Goal: Information Seeking & Learning: Learn about a topic

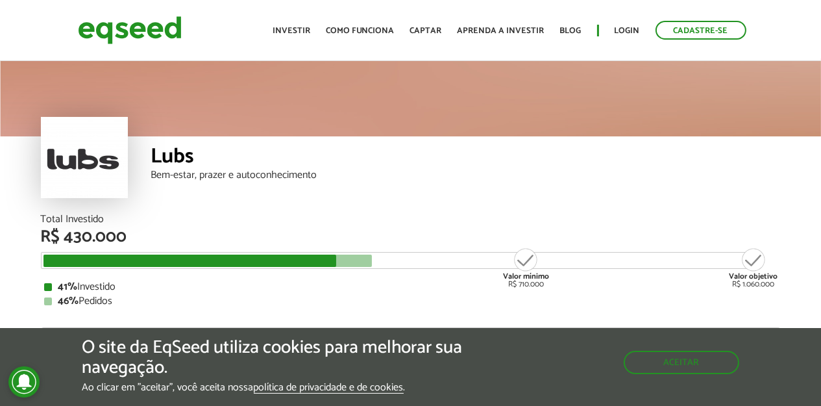
scroll to position [65, 0]
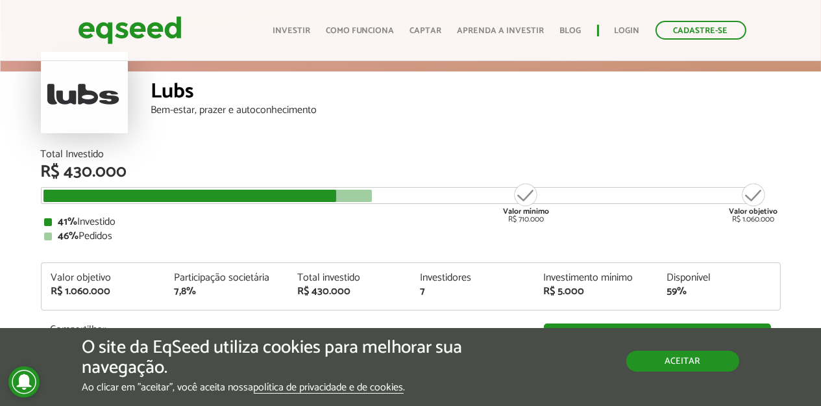
click at [648, 359] on button "Aceitar" at bounding box center [683, 361] width 113 height 21
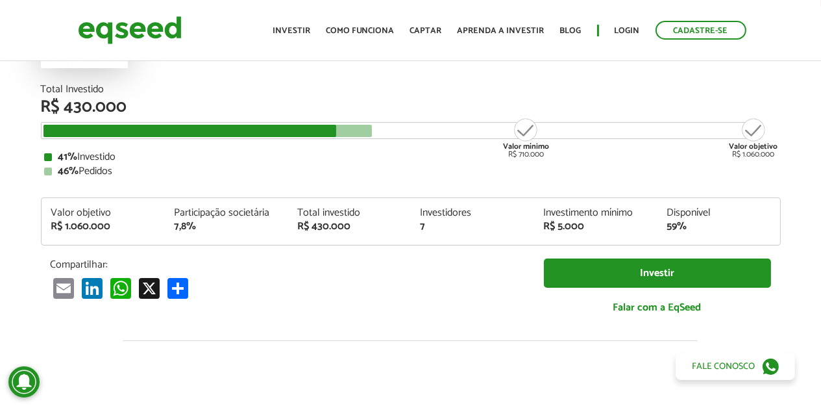
scroll to position [0, 0]
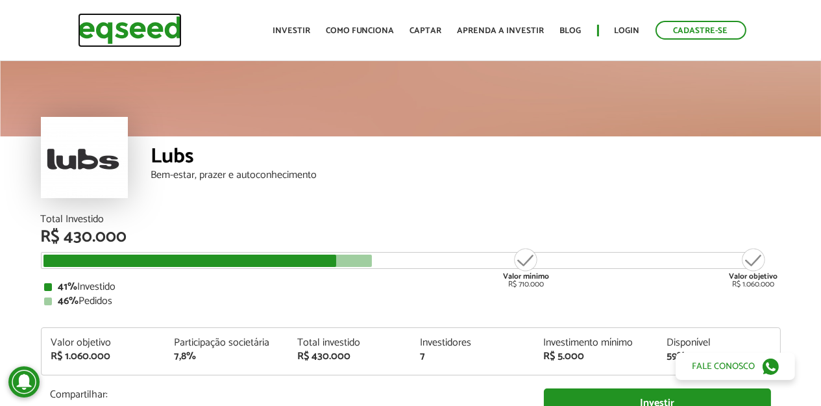
click at [122, 27] on img at bounding box center [130, 30] width 104 height 34
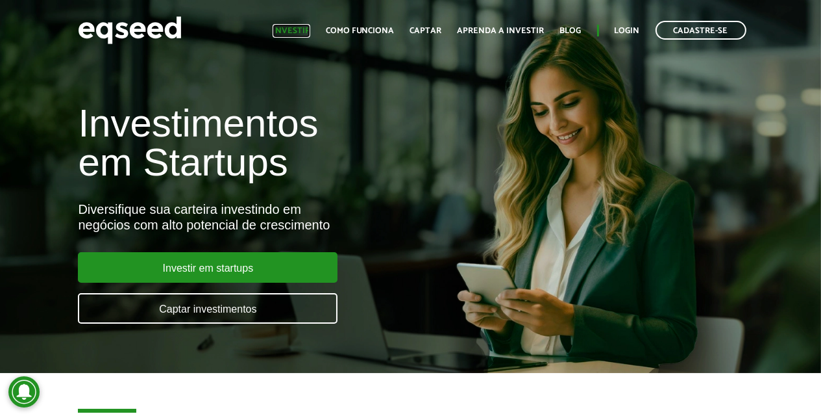
click at [294, 27] on link "Investir" at bounding box center [292, 31] width 38 height 8
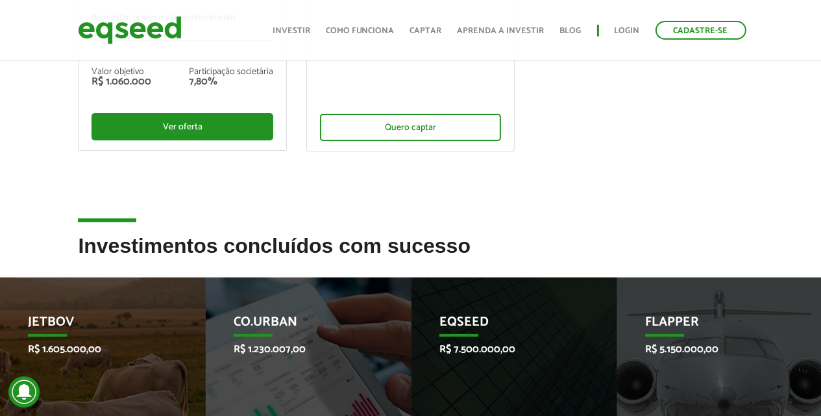
scroll to position [455, 0]
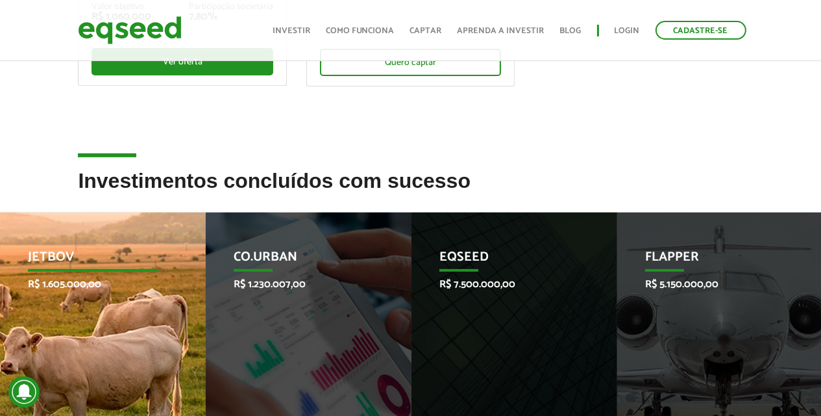
click at [66, 257] on p "JetBov" at bounding box center [93, 260] width 131 height 22
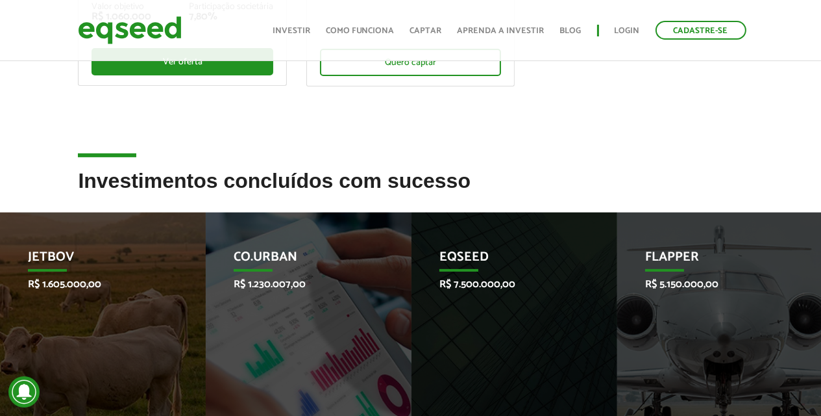
click at [125, 177] on h2 "Investimentos concluídos com sucesso" at bounding box center [410, 190] width 665 height 42
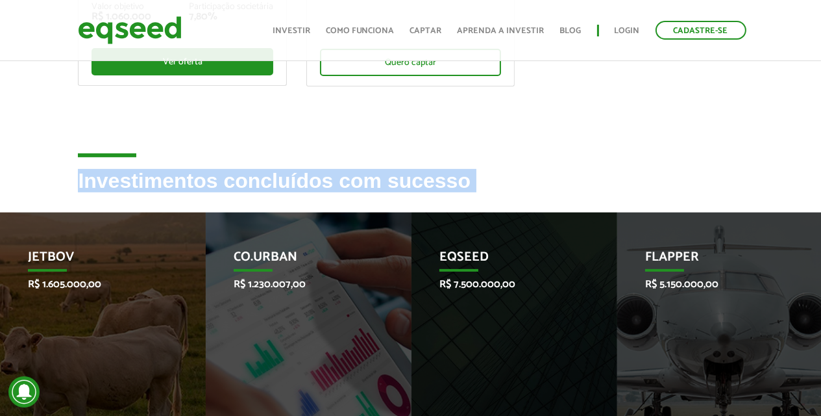
click at [125, 177] on h2 "Investimentos concluídos com sucesso" at bounding box center [410, 190] width 665 height 42
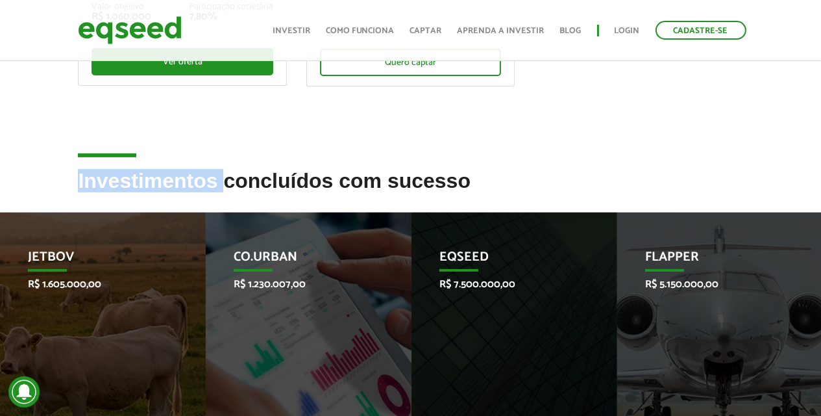
click at [125, 177] on h2 "Investimentos concluídos com sucesso" at bounding box center [410, 190] width 665 height 42
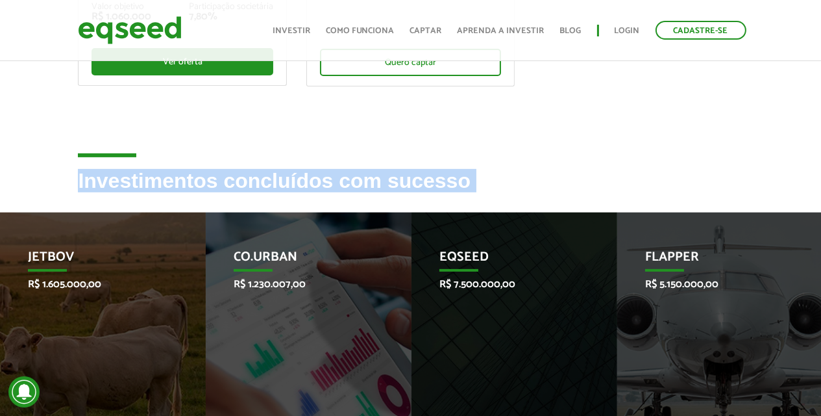
click at [125, 177] on h2 "Investimentos concluídos com sucesso" at bounding box center [410, 190] width 665 height 42
